Goal: Navigation & Orientation: Find specific page/section

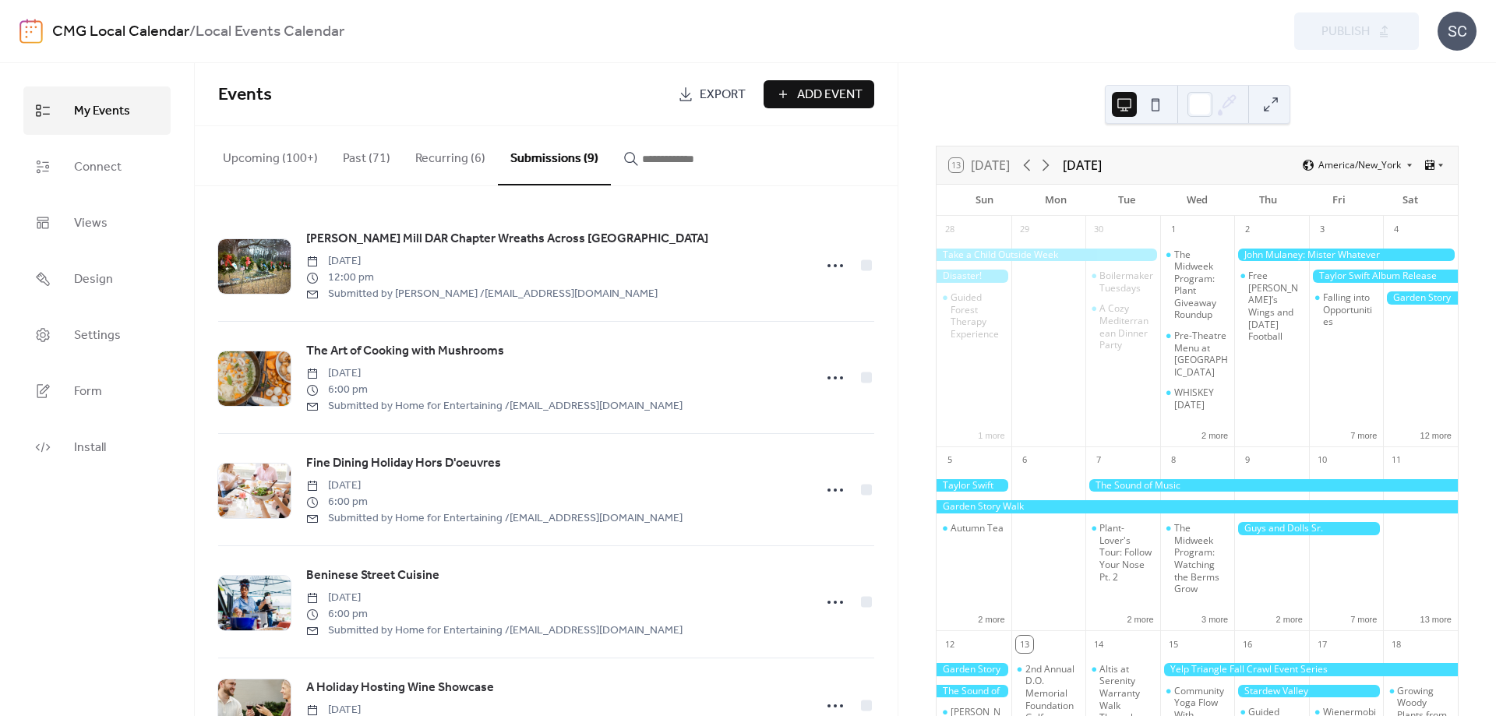
scroll to position [365, 0]
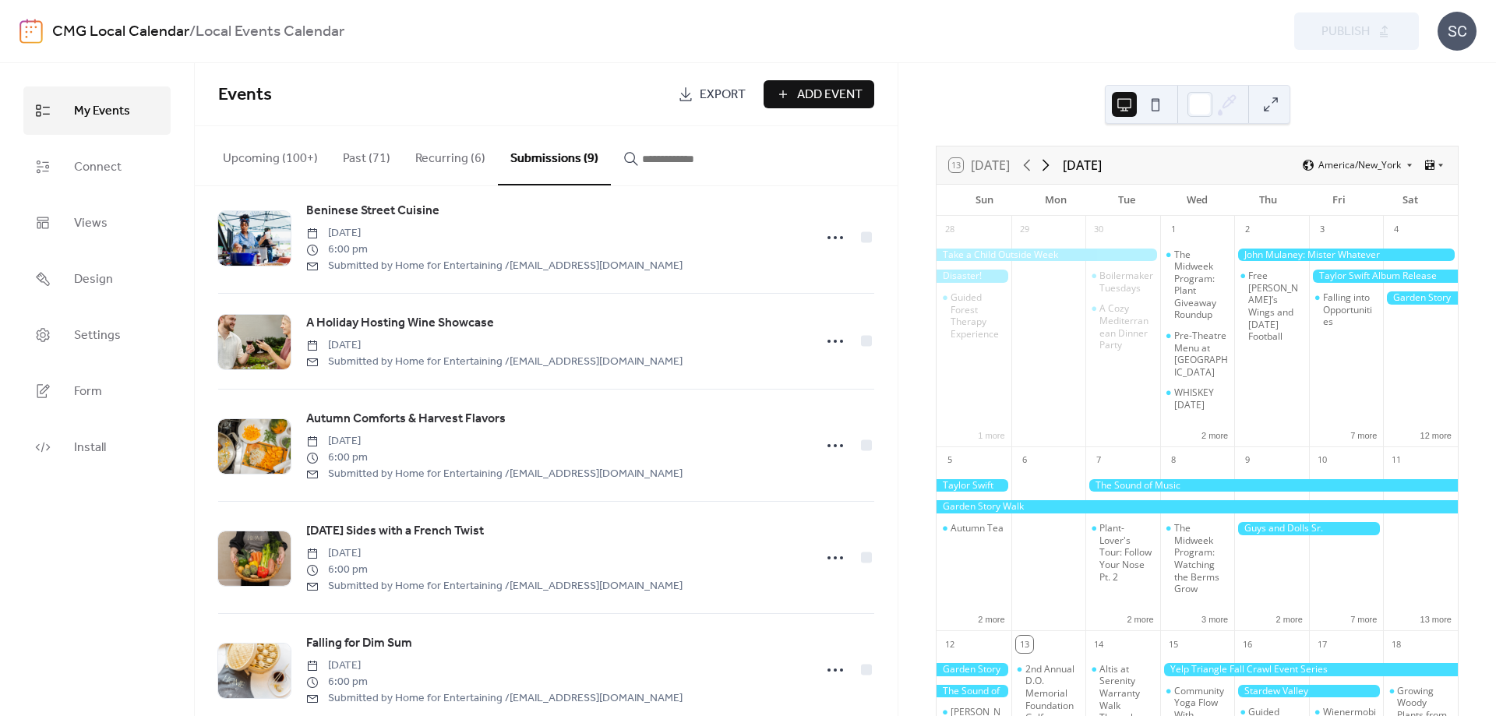
click at [1047, 164] on icon at bounding box center [1045, 165] width 19 height 19
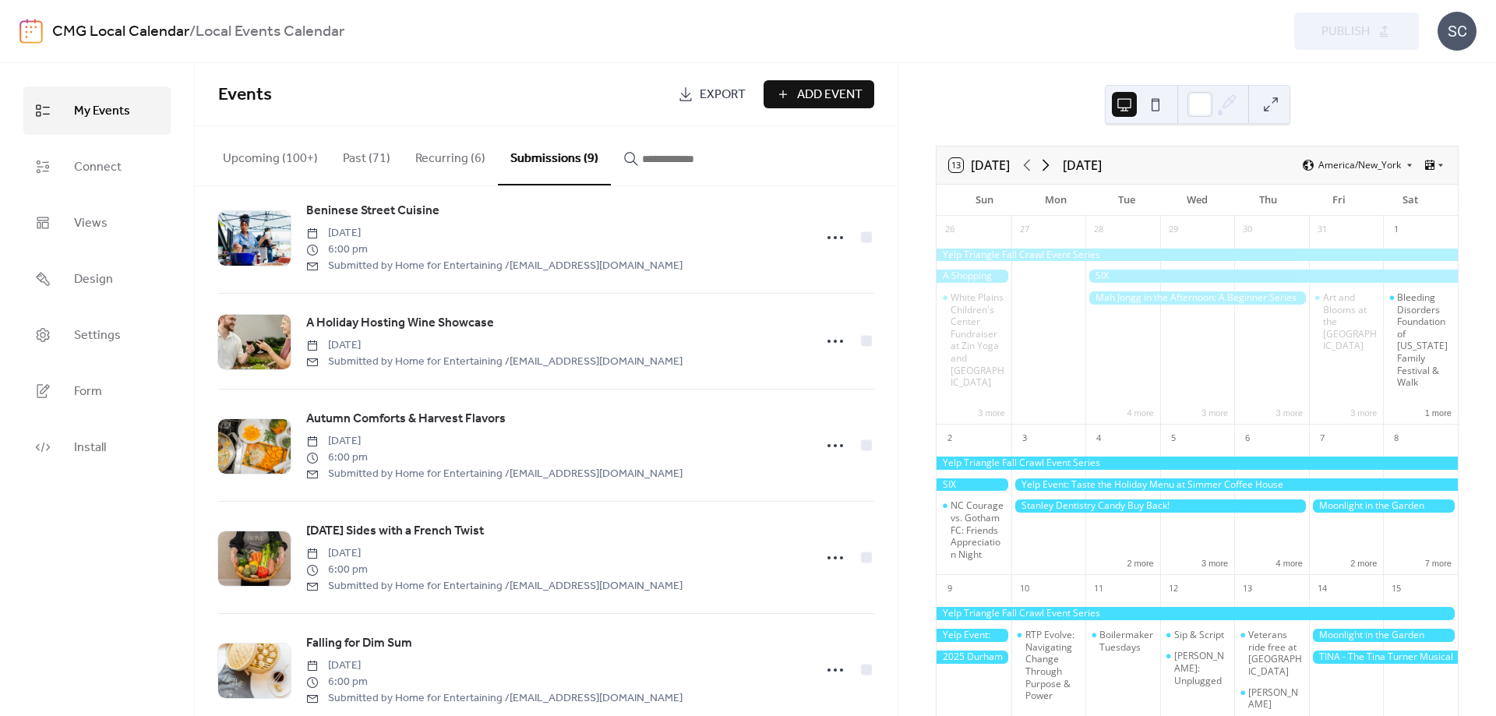
click at [1047, 164] on icon at bounding box center [1045, 165] width 19 height 19
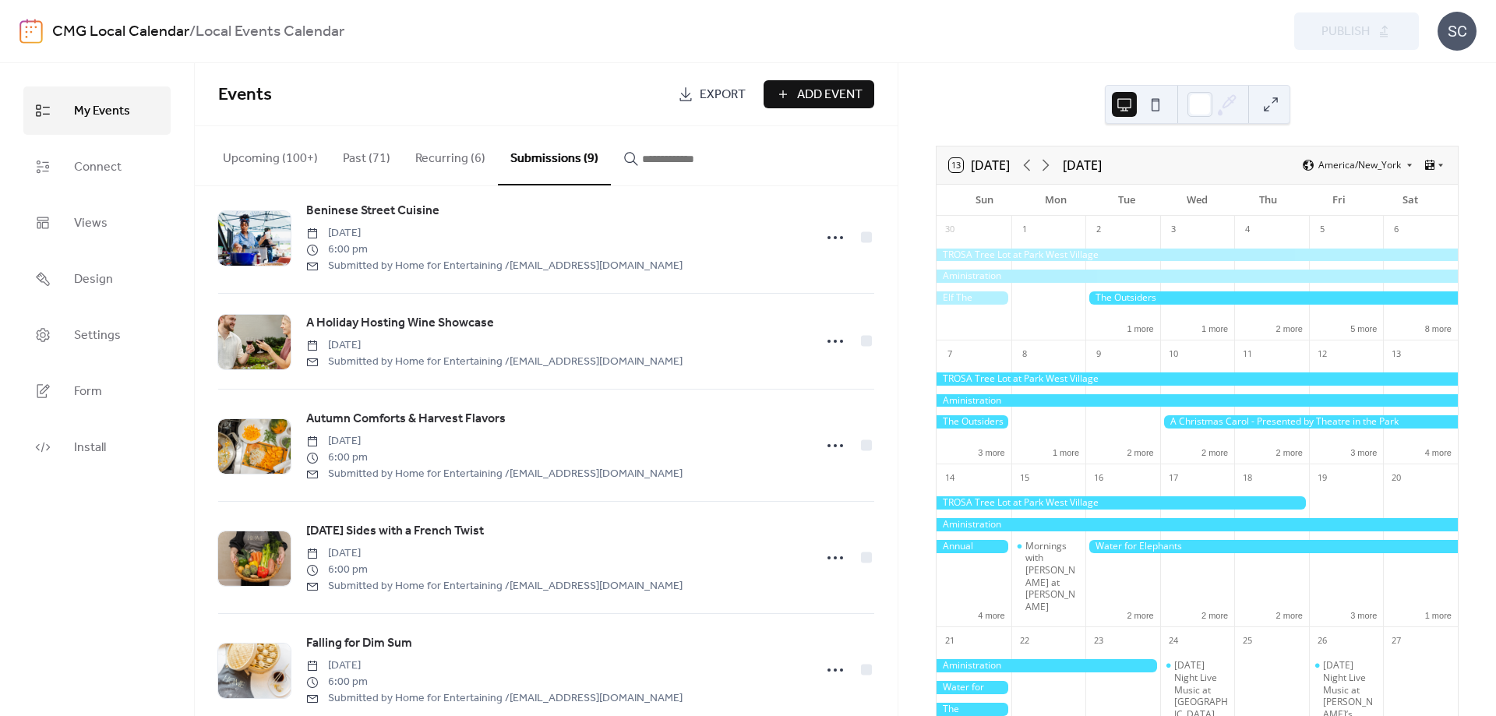
click at [244, 163] on button "Upcoming (100+)" at bounding box center [270, 155] width 120 height 58
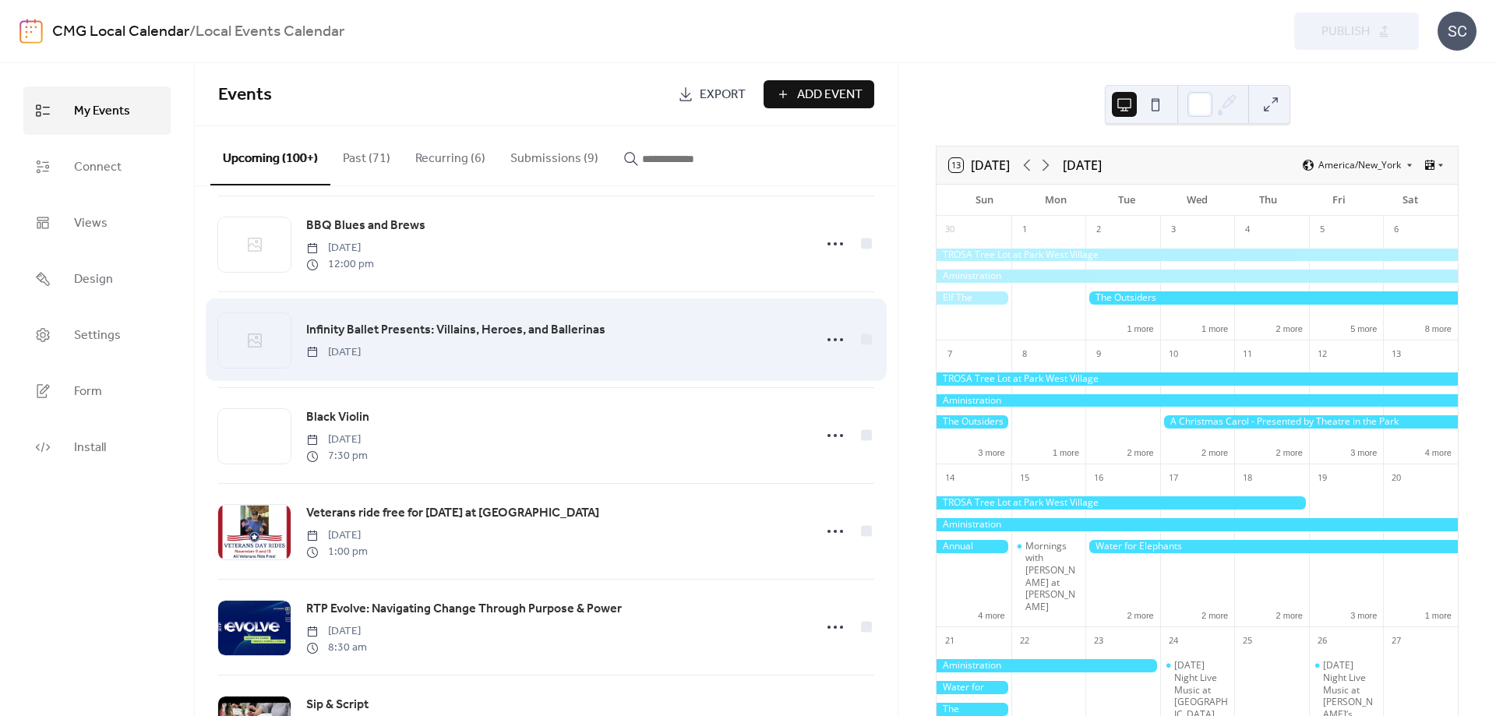
scroll to position [5546, 0]
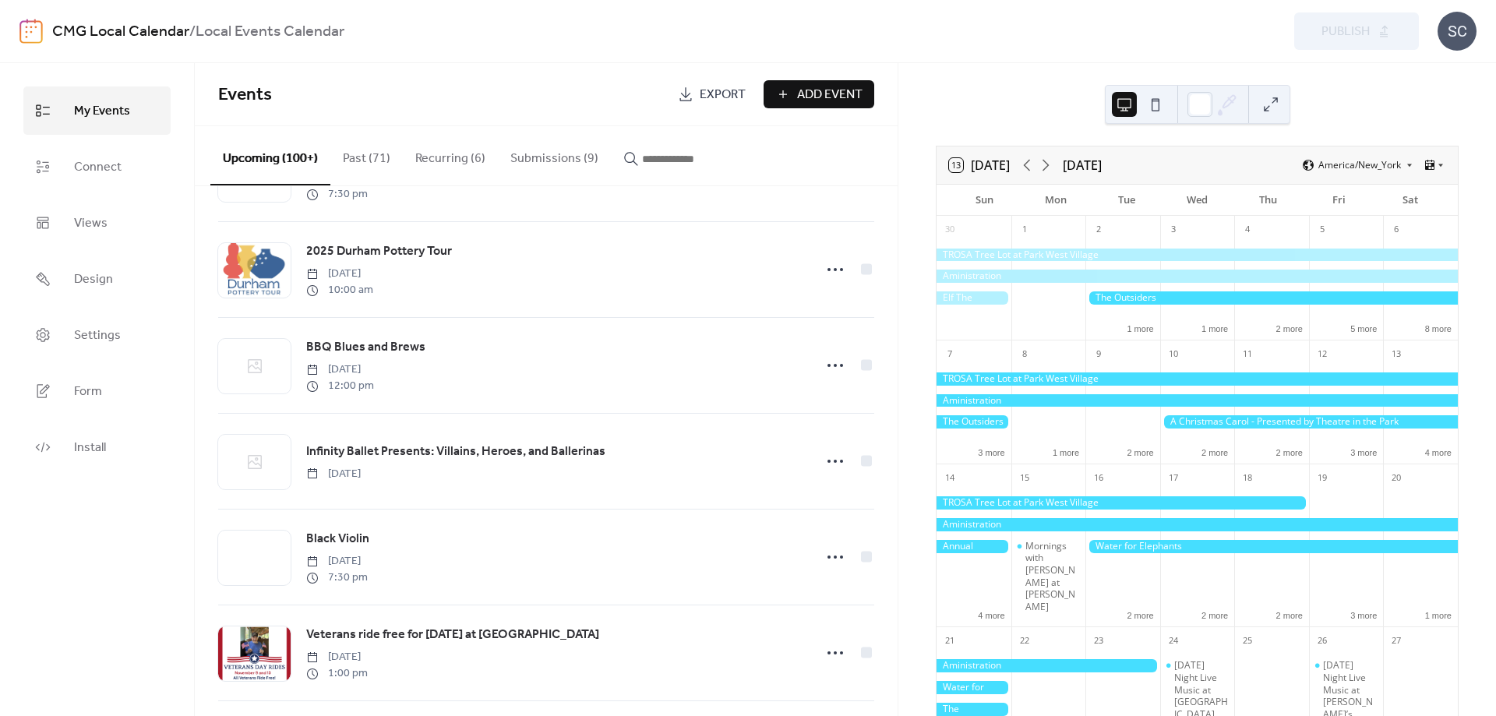
click at [545, 163] on button "Submissions (9)" at bounding box center [554, 155] width 113 height 58
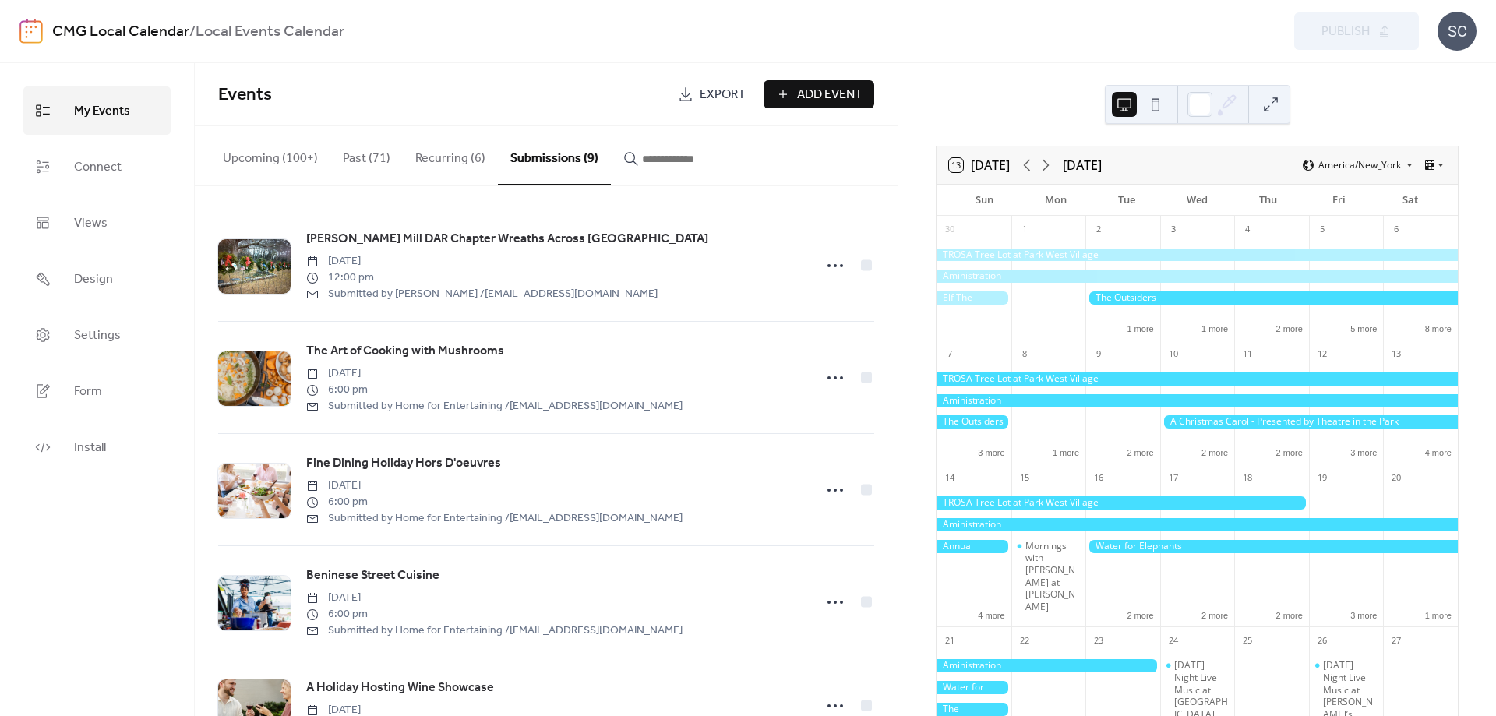
click at [260, 161] on button "Upcoming (100+)" at bounding box center [270, 155] width 120 height 58
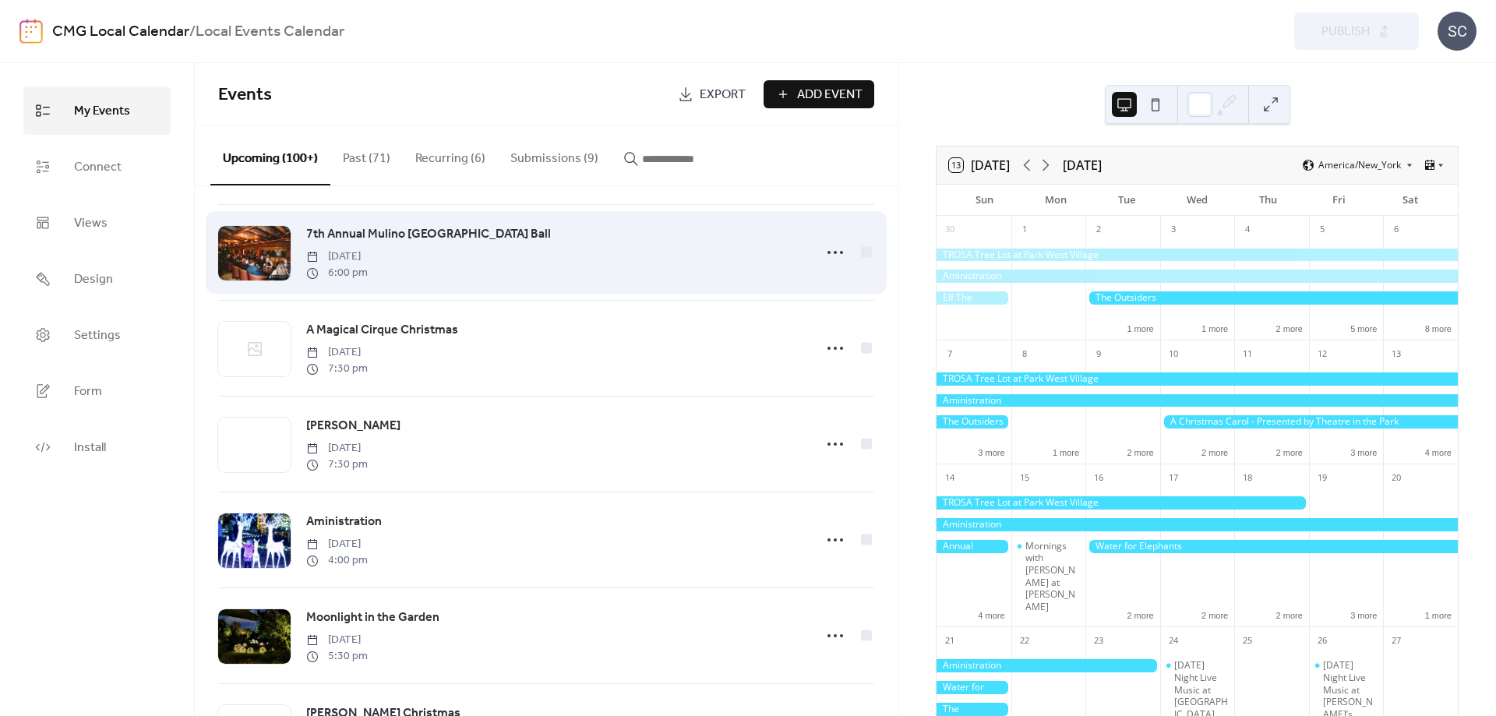
scroll to position [7241, 0]
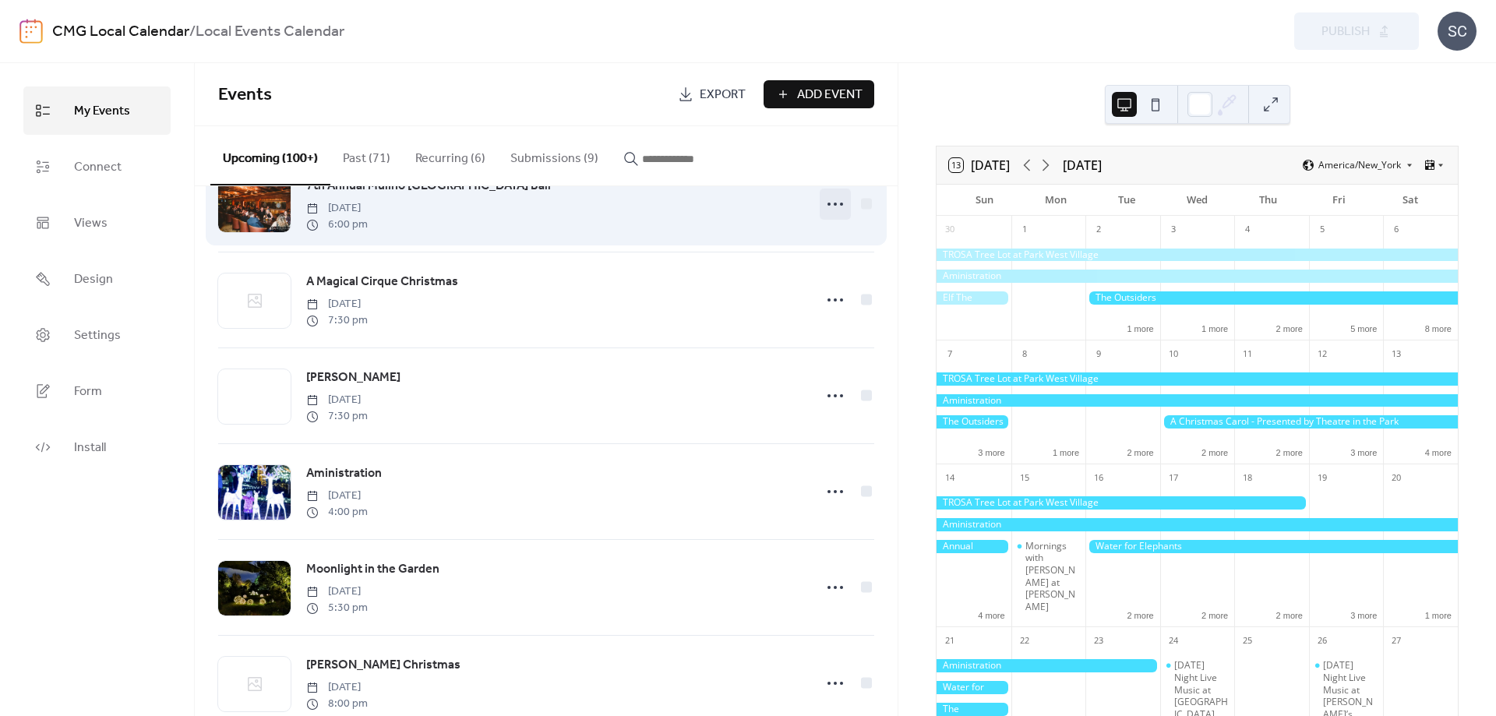
click at [832, 217] on icon at bounding box center [835, 204] width 25 height 25
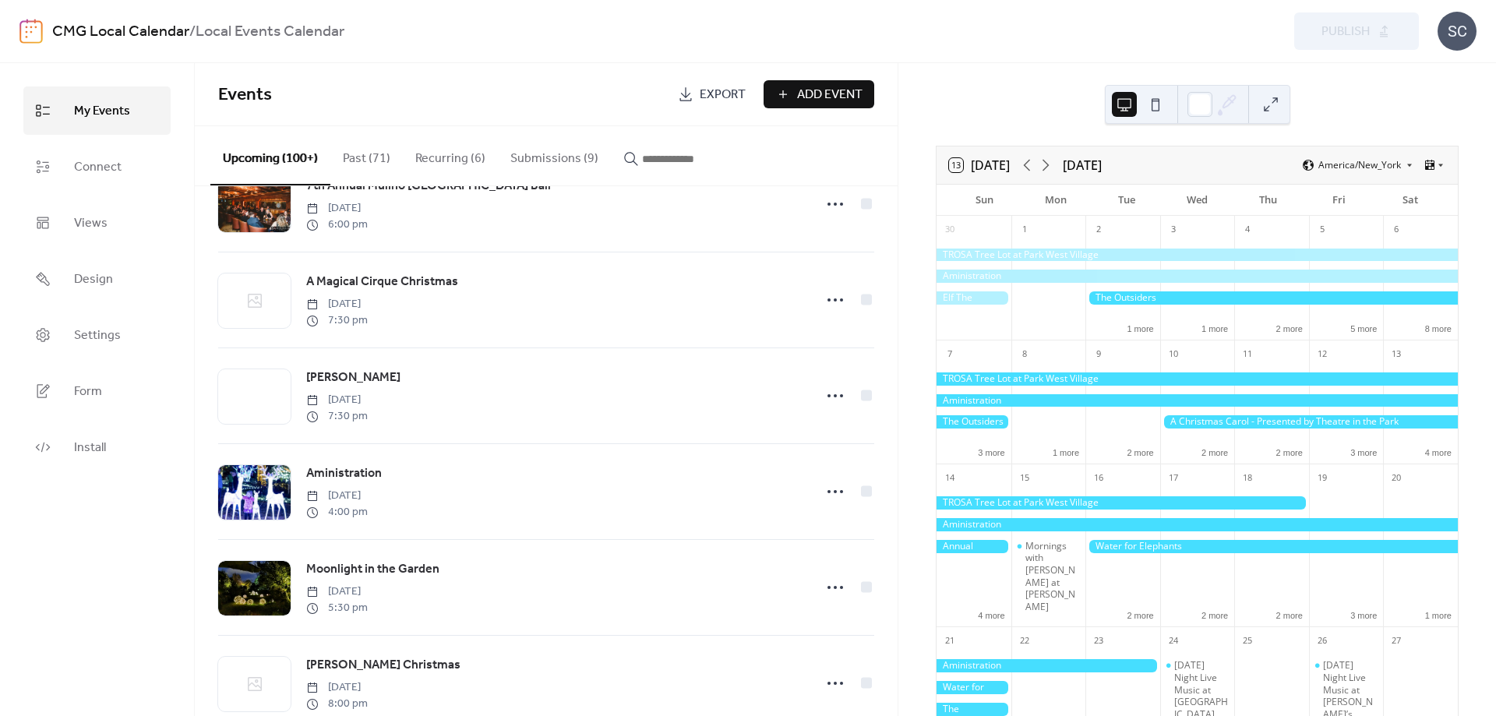
click at [128, 555] on div "My Events Connect Views Design Settings Form Install" at bounding box center [97, 389] width 195 height 653
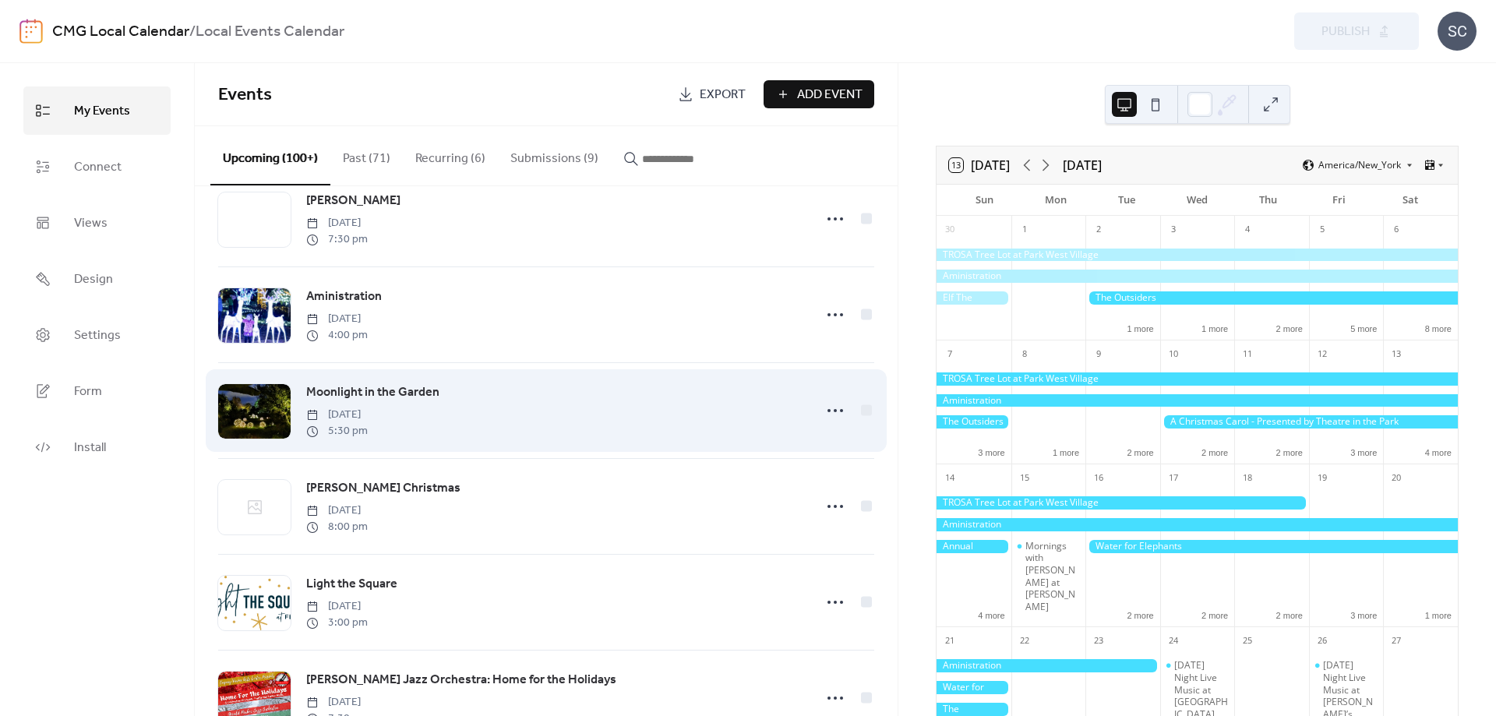
scroll to position [7423, 0]
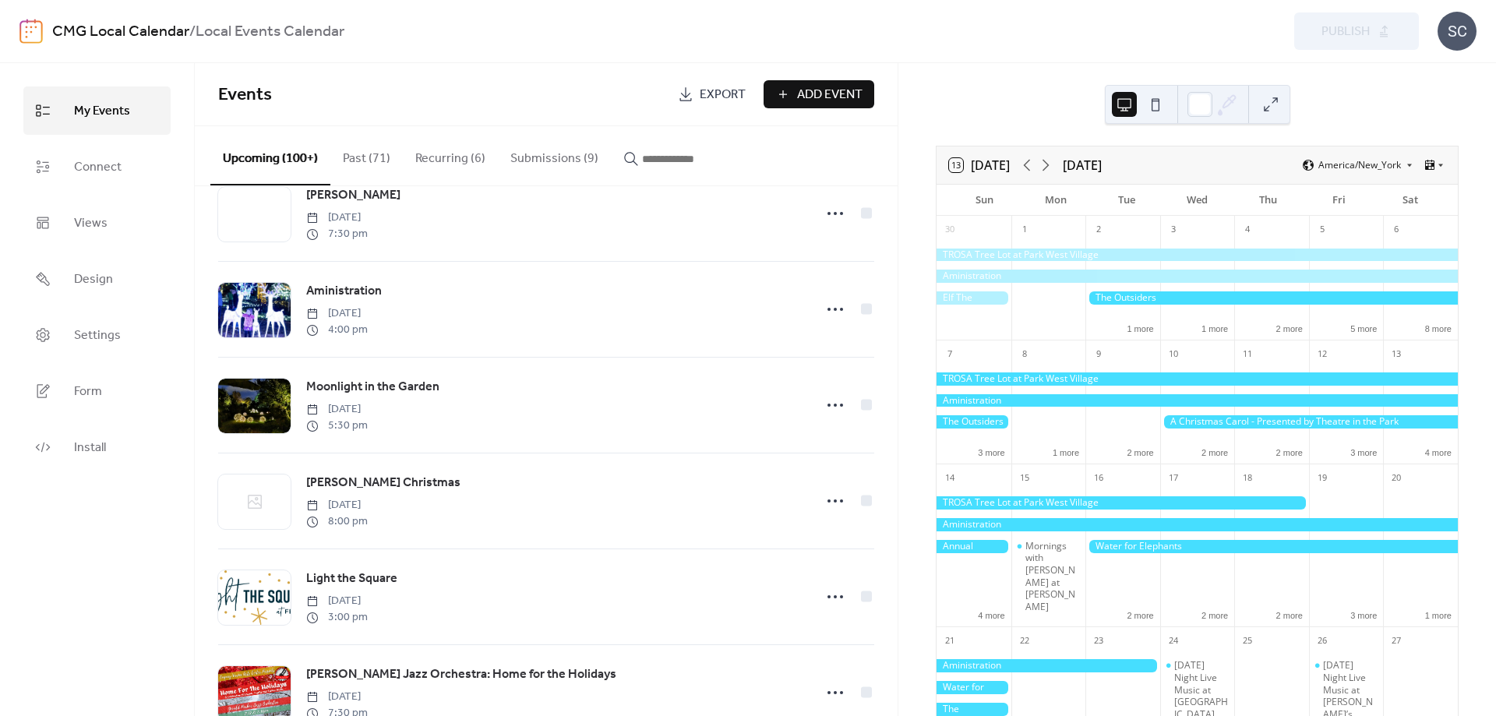
click at [69, 552] on div "My Events Connect Views Design Settings Form Install" at bounding box center [97, 389] width 195 height 653
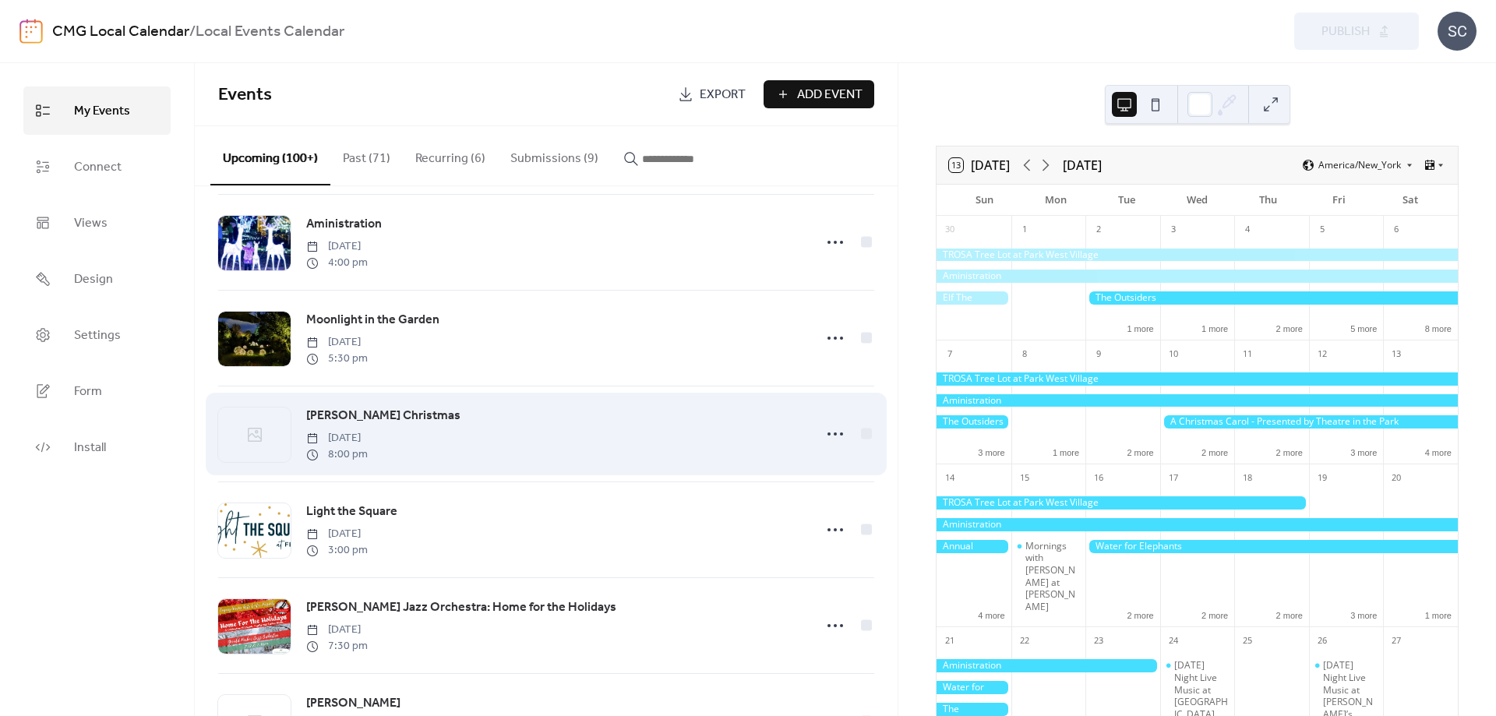
scroll to position [7606, 0]
